Goal: Task Accomplishment & Management: Complete application form

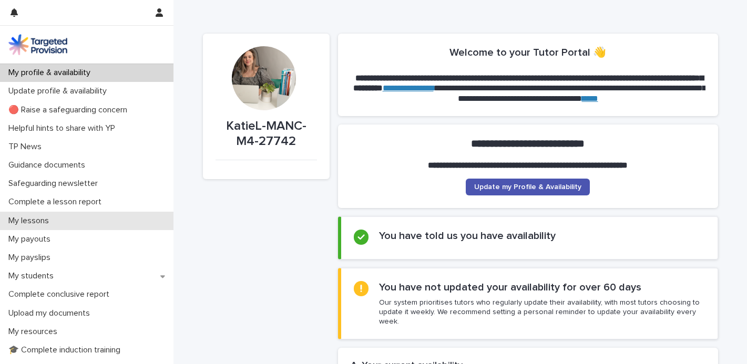
click at [96, 224] on div "My lessons" at bounding box center [87, 221] width 174 height 18
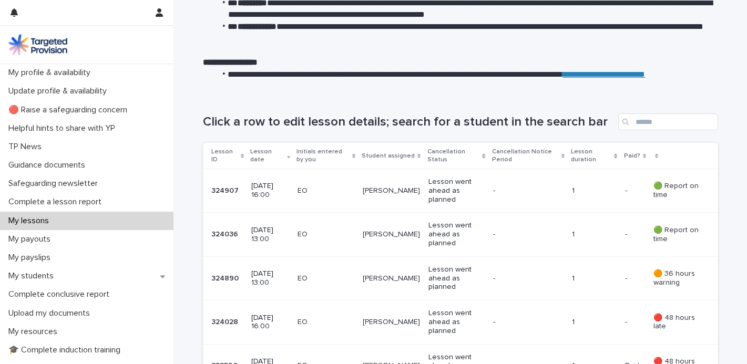
scroll to position [94, 0]
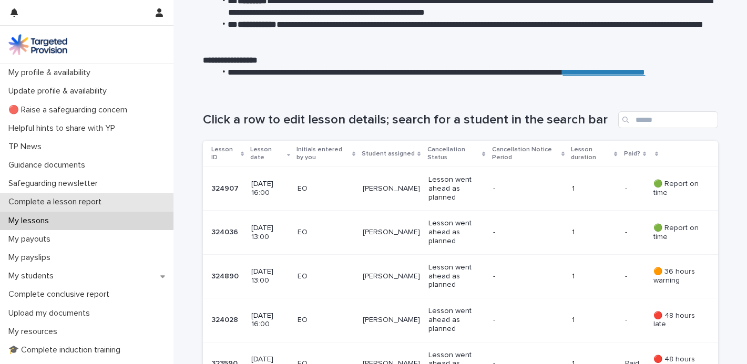
click at [156, 200] on div "Complete a lesson report" at bounding box center [87, 202] width 174 height 18
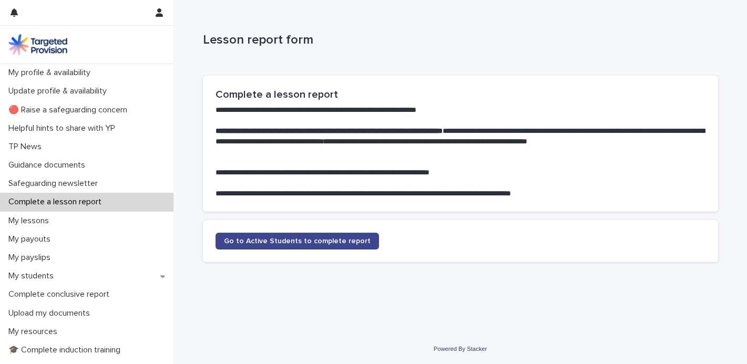
click at [260, 248] on link "Go to Active Students to complete report" at bounding box center [298, 241] width 164 height 17
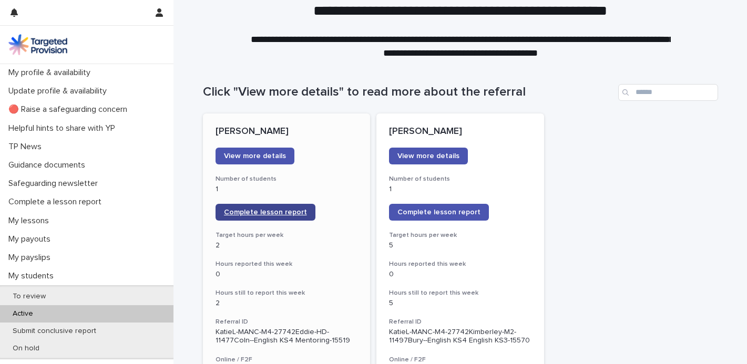
scroll to position [28, 0]
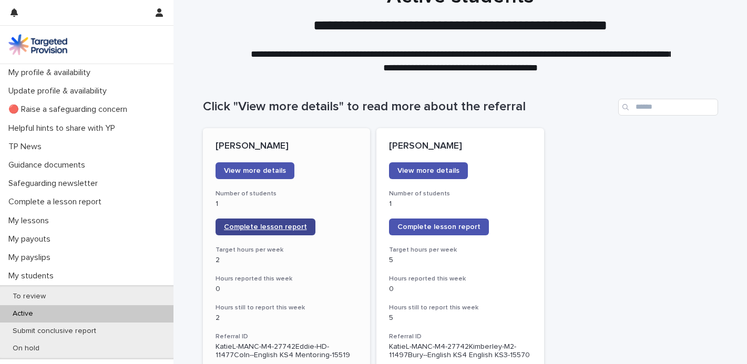
click at [285, 228] on span "Complete lesson report" at bounding box center [265, 227] width 83 height 7
